Goal: Navigation & Orientation: Find specific page/section

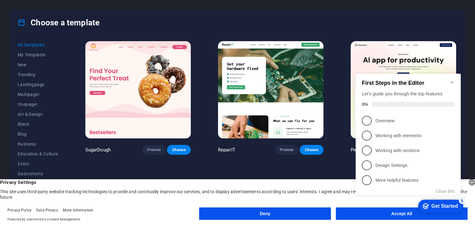
click at [451, 80] on icon "Minimize checklist" at bounding box center [452, 82] width 5 height 5
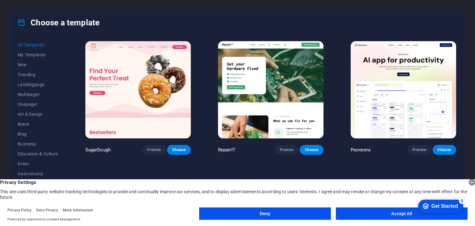
click at [378, 217] on button "Accept All" at bounding box center [402, 213] width 132 height 12
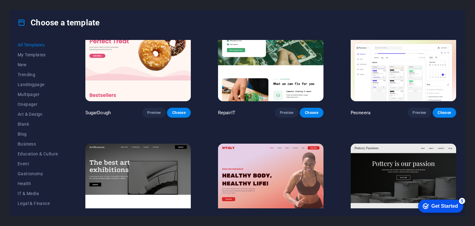
scroll to position [62, 0]
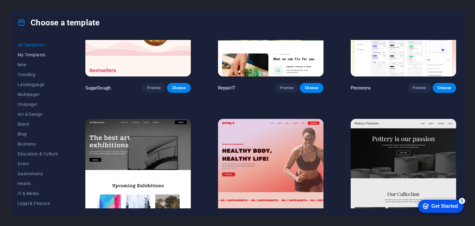
click at [30, 52] on span "My Templates" at bounding box center [38, 54] width 41 height 5
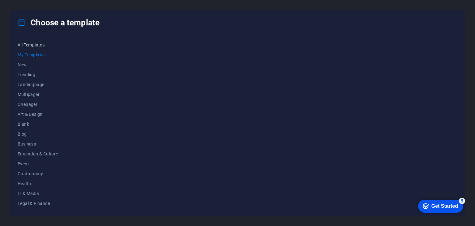
click at [31, 44] on span "All Templates" at bounding box center [38, 44] width 41 height 5
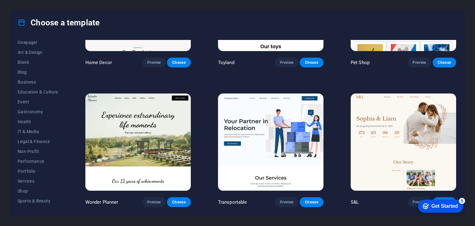
scroll to position [371, 0]
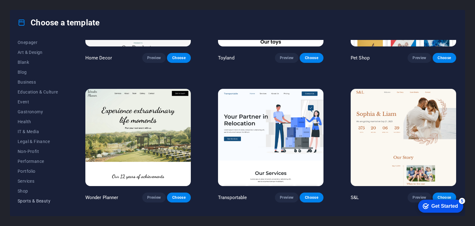
click at [43, 201] on span "Sports & Beauty" at bounding box center [38, 200] width 41 height 5
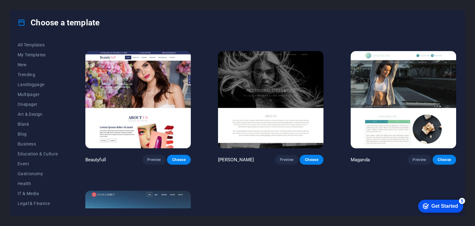
scroll to position [549, 0]
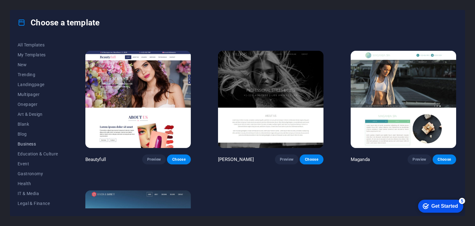
click at [28, 145] on span "Business" at bounding box center [38, 143] width 41 height 5
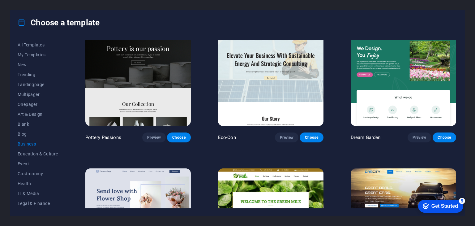
scroll to position [0, 0]
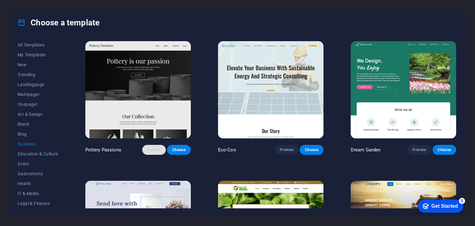
click at [145, 148] on button "Preview" at bounding box center [154, 150] width 24 height 10
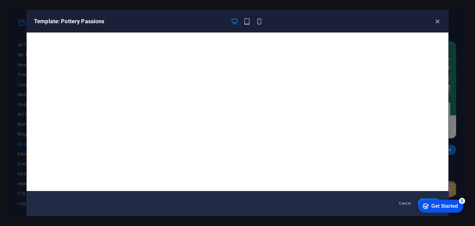
click at [437, 23] on icon "button" at bounding box center [437, 21] width 7 height 7
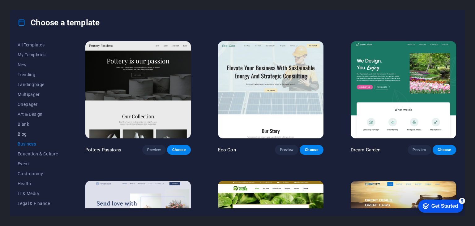
click at [27, 136] on button "Blog" at bounding box center [38, 134] width 41 height 10
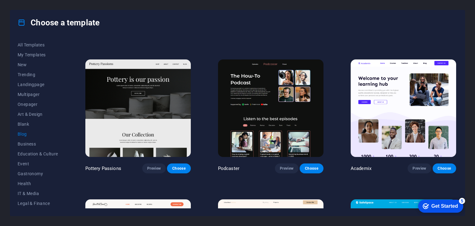
scroll to position [124, 0]
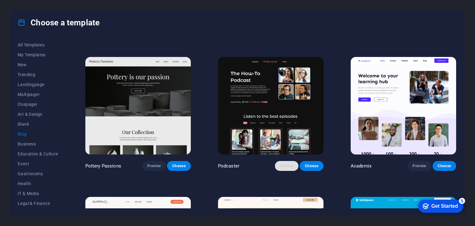
click at [281, 166] on span "Preview" at bounding box center [287, 165] width 14 height 5
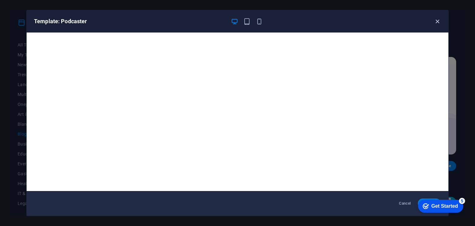
click at [436, 21] on icon "button" at bounding box center [437, 21] width 7 height 7
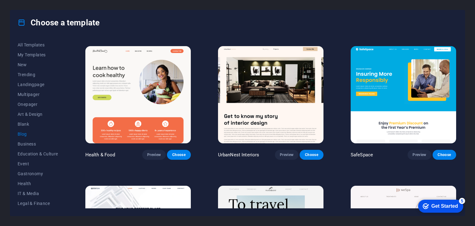
scroll to position [279, 0]
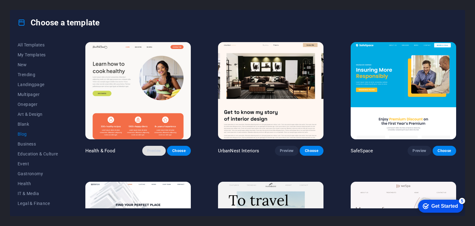
click at [156, 149] on span "Preview" at bounding box center [154, 150] width 14 height 5
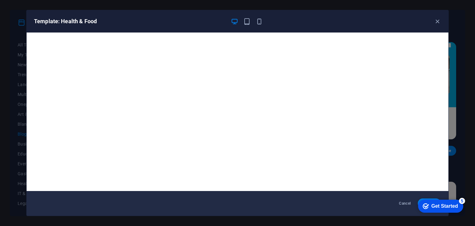
click at [438, 17] on div "Template: Health & Food" at bounding box center [238, 21] width 422 height 22
click at [435, 19] on icon "button" at bounding box center [437, 21] width 7 height 7
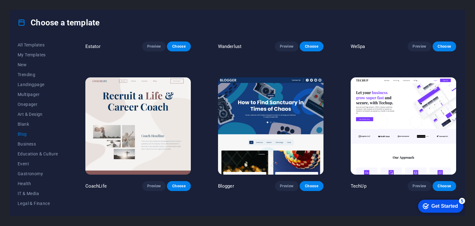
scroll to position [526, 0]
